Goal: Submit feedback/report problem

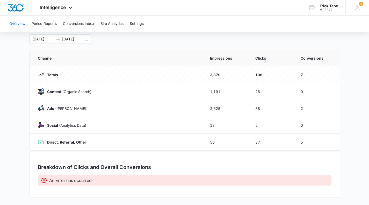
scroll to position [28, 0]
click at [62, 181] on p "An Error has occurred" at bounding box center [70, 180] width 42 height 6
click at [43, 180] on icon at bounding box center [44, 180] width 6 height 6
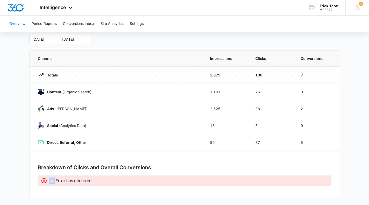
click at [43, 180] on icon at bounding box center [44, 180] width 6 height 6
click at [33, 178] on div "Breakdown of Clicks and Overall Conversions An Error has occurred" at bounding box center [184, 175] width 311 height 46
